Goal: Check status: Check status

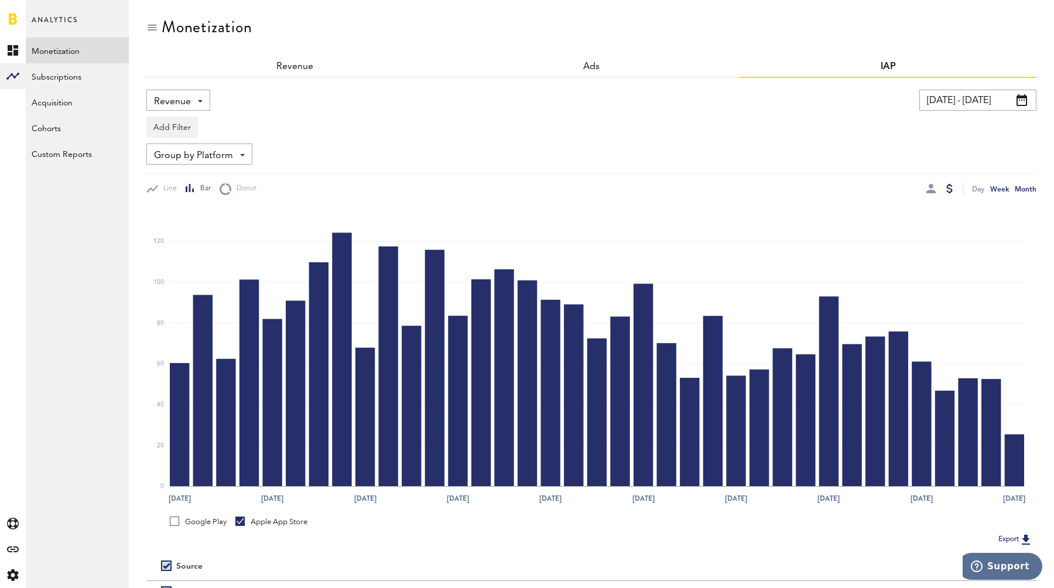
click at [1027, 192] on div "Month" at bounding box center [1025, 189] width 22 height 12
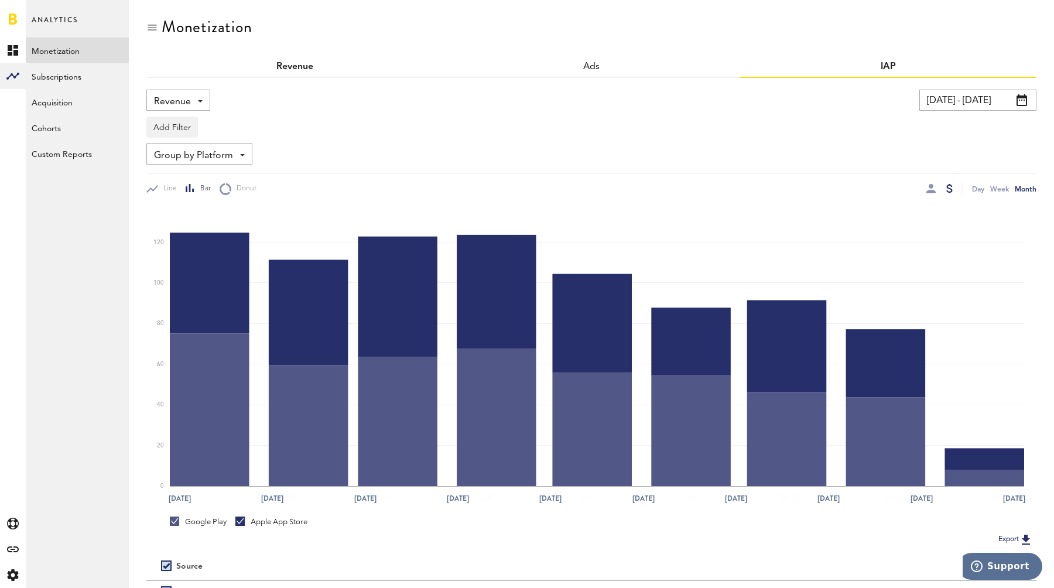
click at [303, 65] on link "Revenue" at bounding box center [294, 66] width 37 height 9
